Goal: Transaction & Acquisition: Purchase product/service

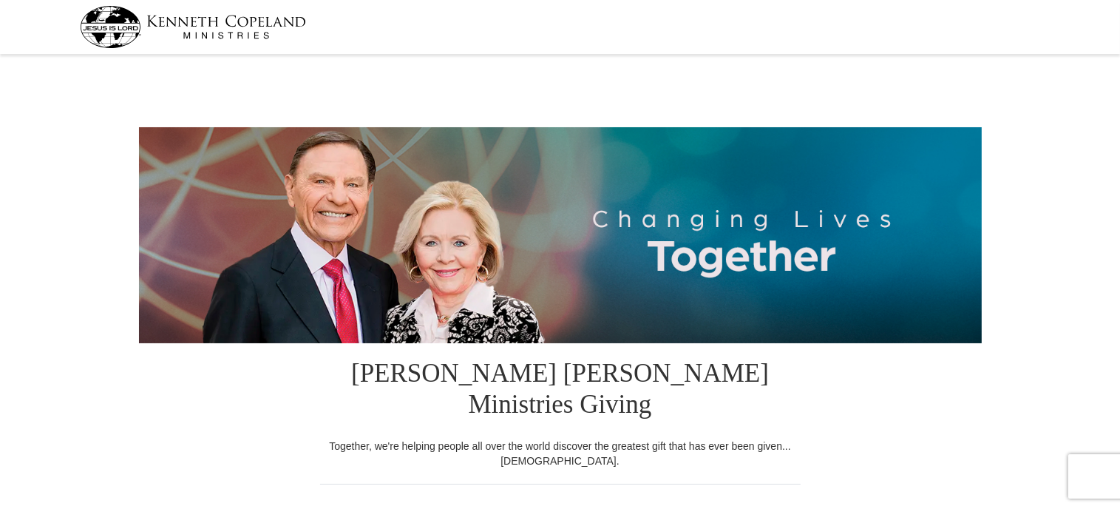
select select "CA"
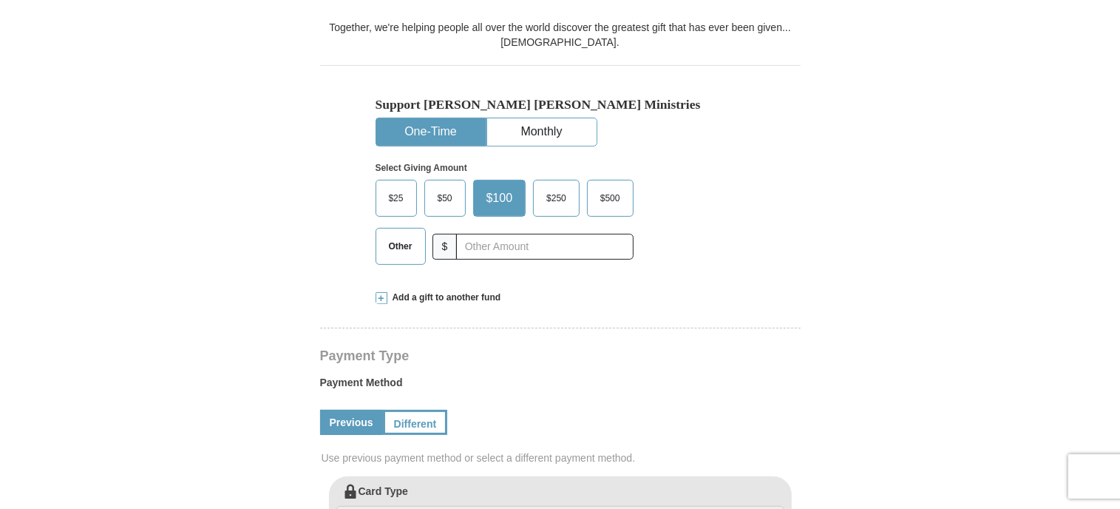
scroll to position [418, 0]
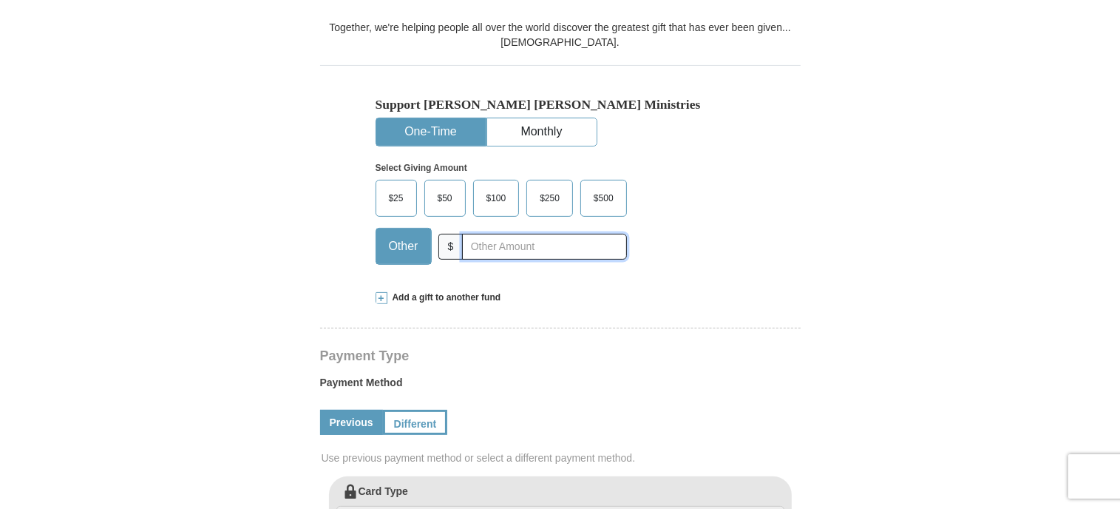
click at [472, 234] on input "text" at bounding box center [544, 247] width 164 height 26
type input "0"
click at [405, 291] on span "Add a gift to another fund" at bounding box center [444, 297] width 114 height 13
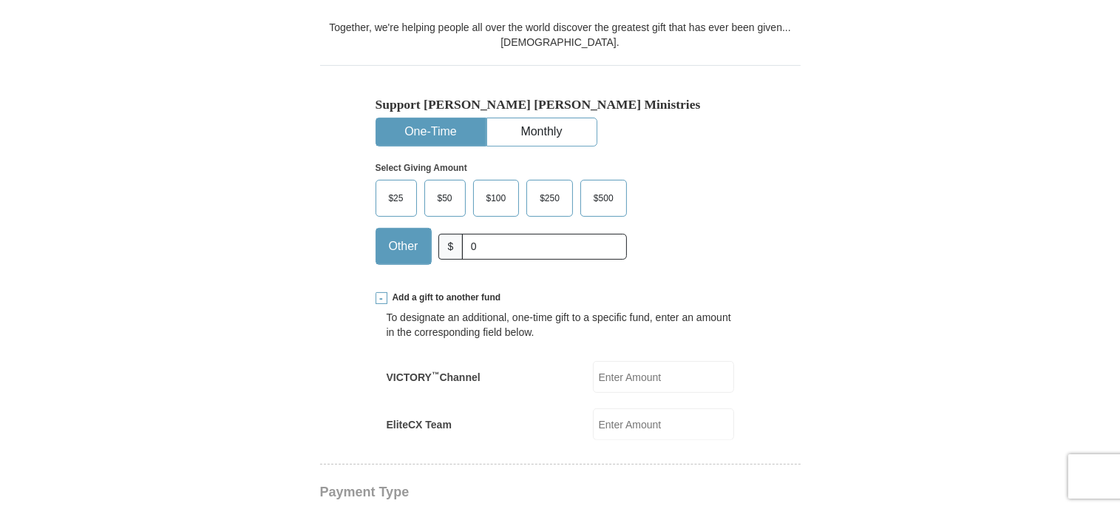
click at [622, 361] on input "VICTORY ™ Channel" at bounding box center [663, 377] width 141 height 32
type input "25.00"
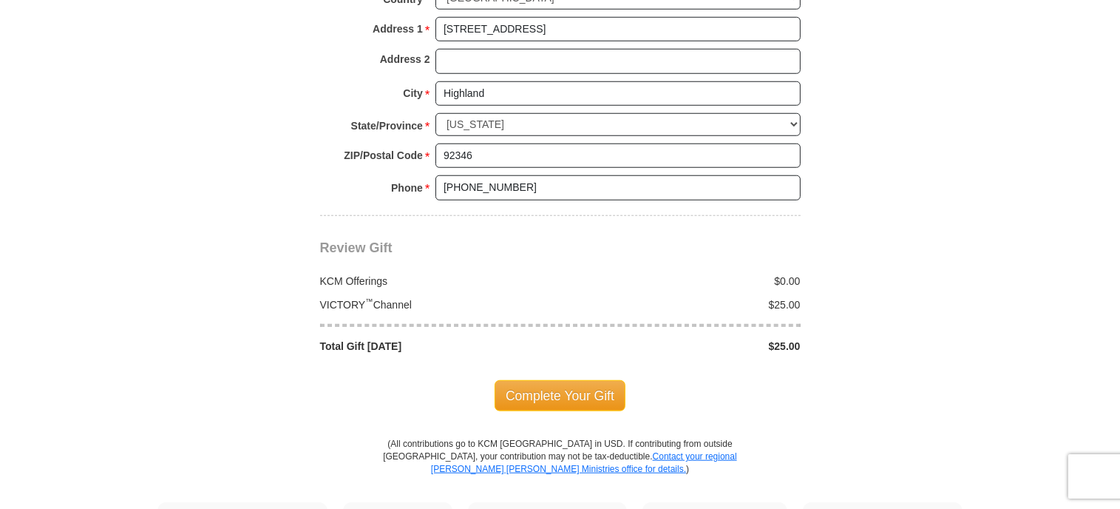
scroll to position [1355, 0]
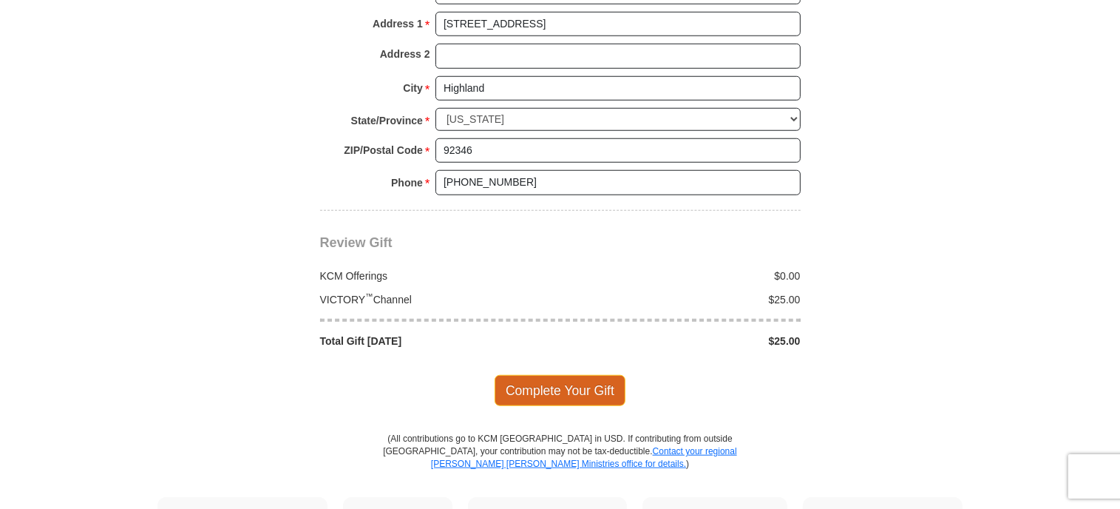
click at [559, 375] on span "Complete Your Gift" at bounding box center [560, 390] width 131 height 31
